Goal: Information Seeking & Learning: Learn about a topic

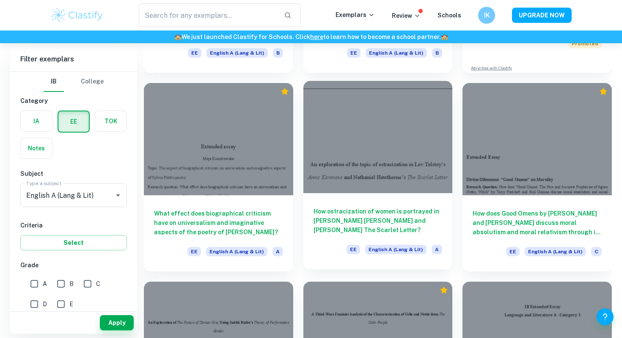
scroll to position [2638, 0]
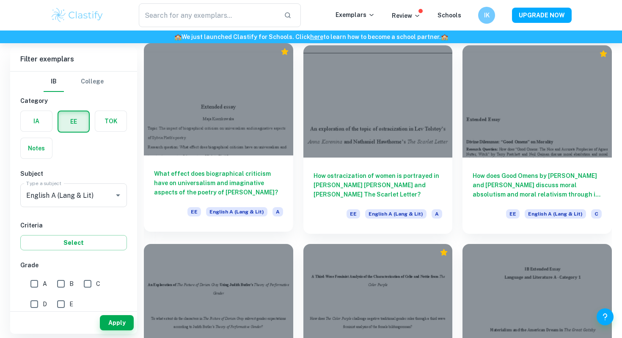
click at [258, 182] on h6 "What effect does biographical criticism have on universalism and imaginative as…" at bounding box center [218, 183] width 129 height 28
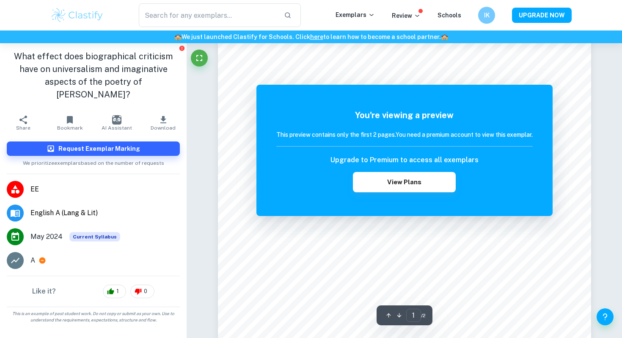
scroll to position [280, 0]
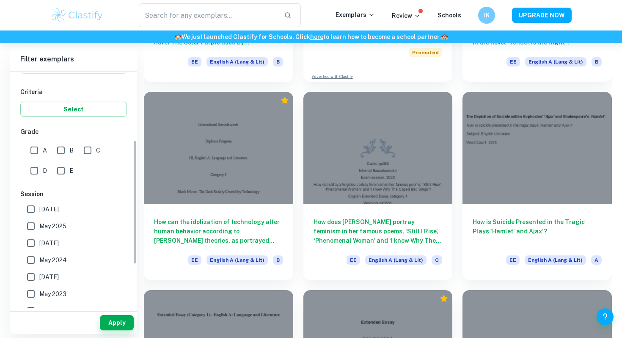
scroll to position [130, 0]
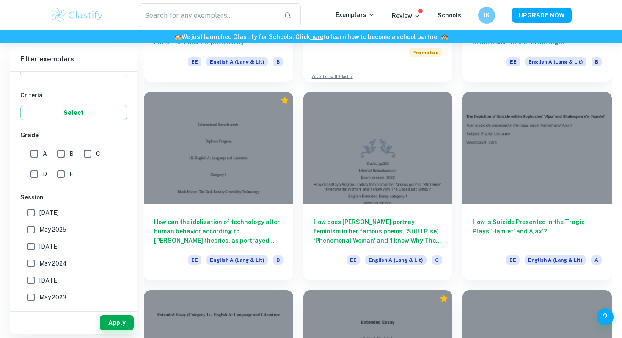
click at [44, 153] on span "A" at bounding box center [45, 153] width 4 height 9
click at [43, 153] on input "A" at bounding box center [34, 153] width 17 height 17
checkbox input "true"
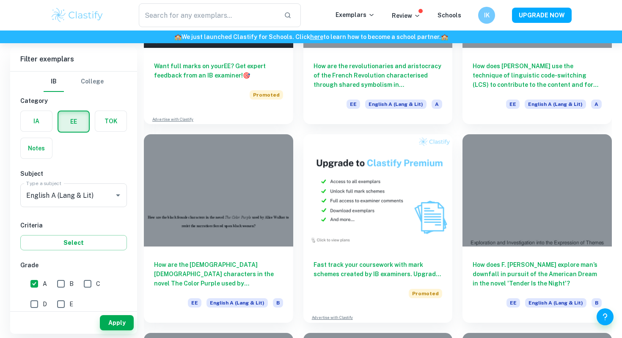
scroll to position [4504, 0]
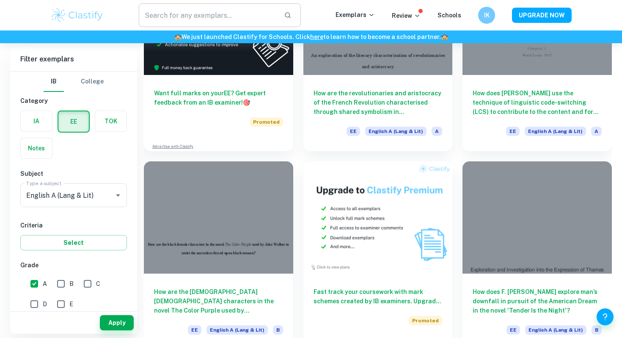
click at [200, 19] on input "text" at bounding box center [208, 15] width 138 height 24
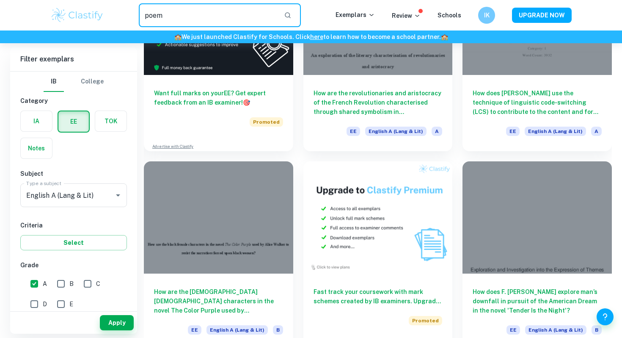
type input "poem"
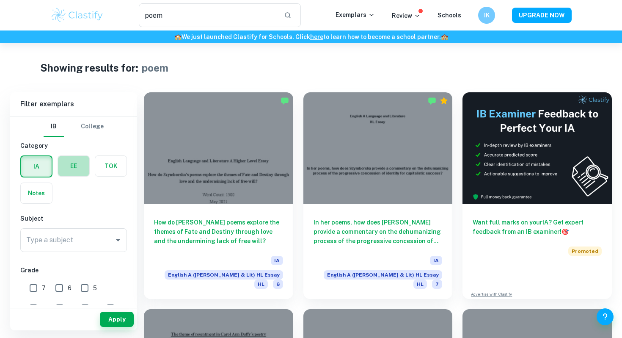
click at [83, 169] on label "button" at bounding box center [73, 166] width 31 height 20
click at [0, 0] on input "radio" at bounding box center [0, 0] width 0 height 0
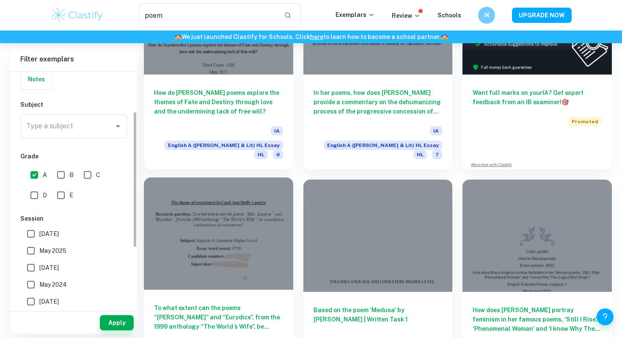
scroll to position [165, 0]
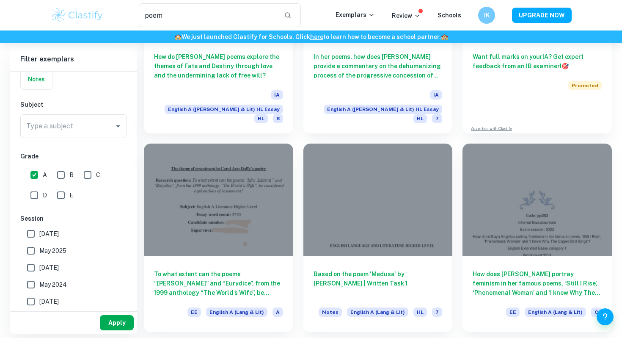
click at [114, 323] on button "Apply" at bounding box center [117, 322] width 34 height 15
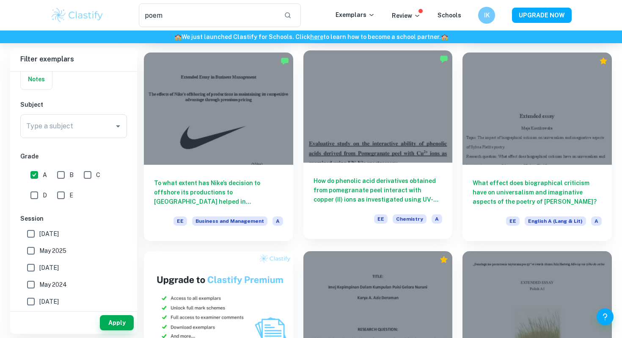
scroll to position [339, 0]
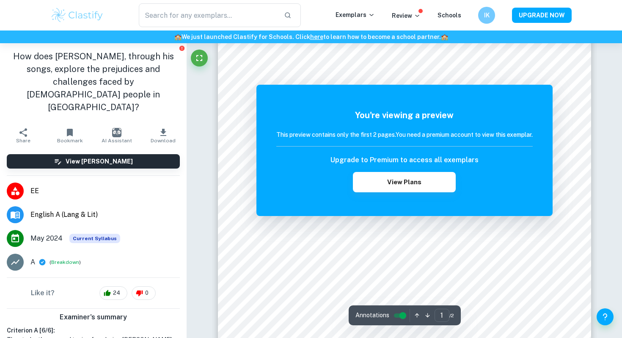
scroll to position [219, 0]
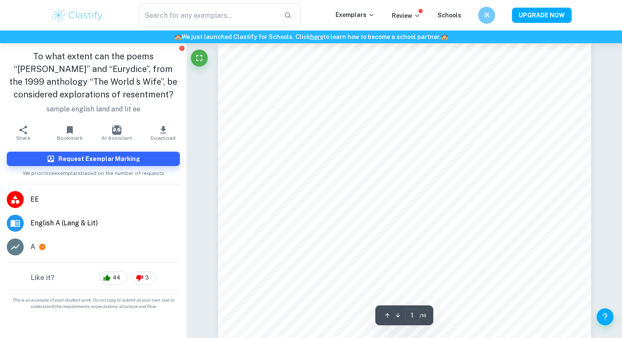
scroll to position [9, 0]
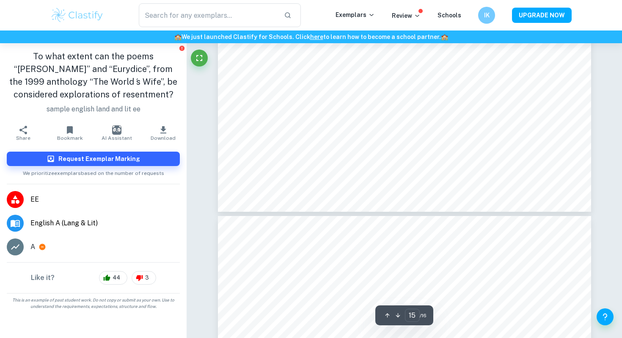
type input "16"
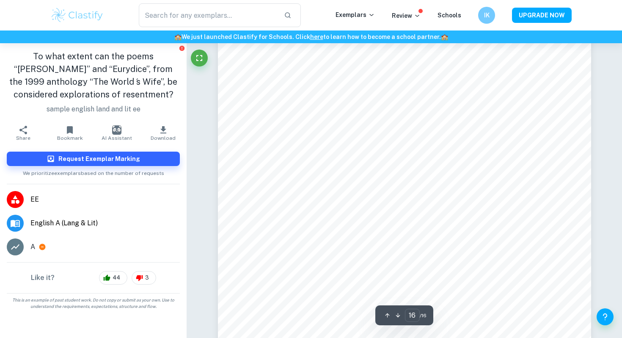
scroll to position [8276, 0]
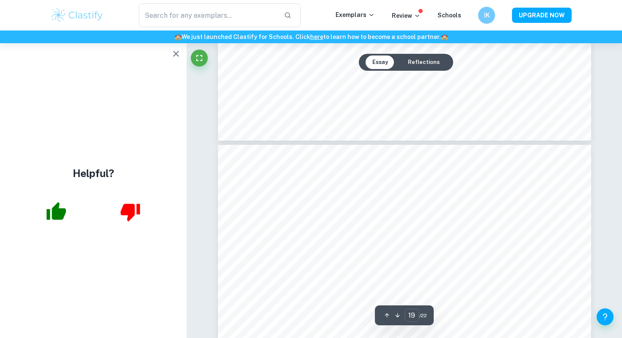
scroll to position [9003, 0]
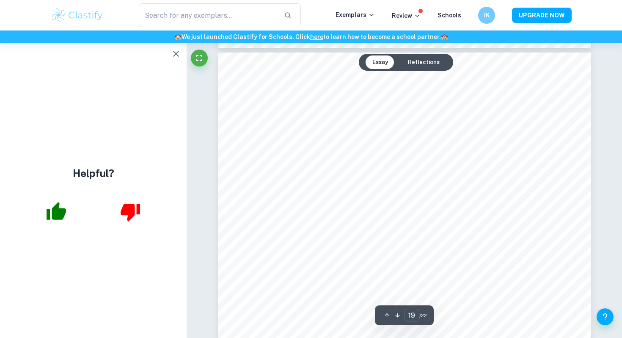
click at [176, 56] on icon "button" at bounding box center [176, 54] width 10 height 10
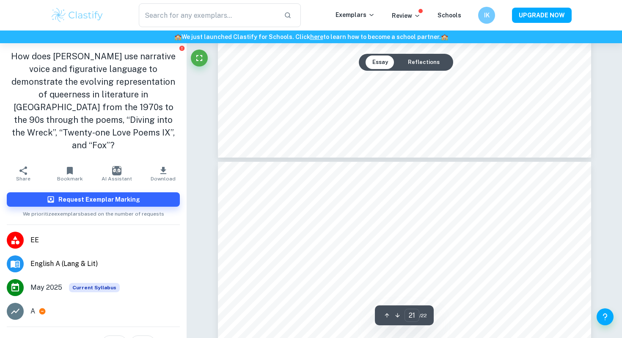
type input "22"
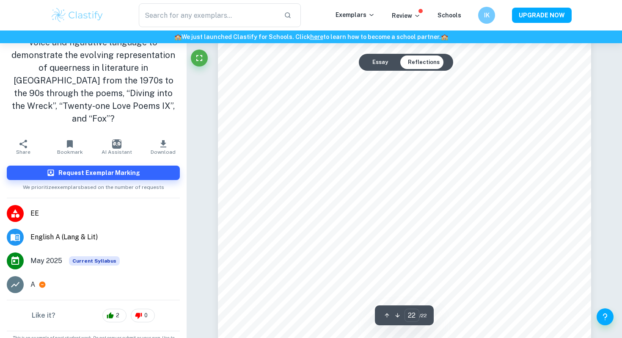
scroll to position [10649, 0]
